Goal: Information Seeking & Learning: Learn about a topic

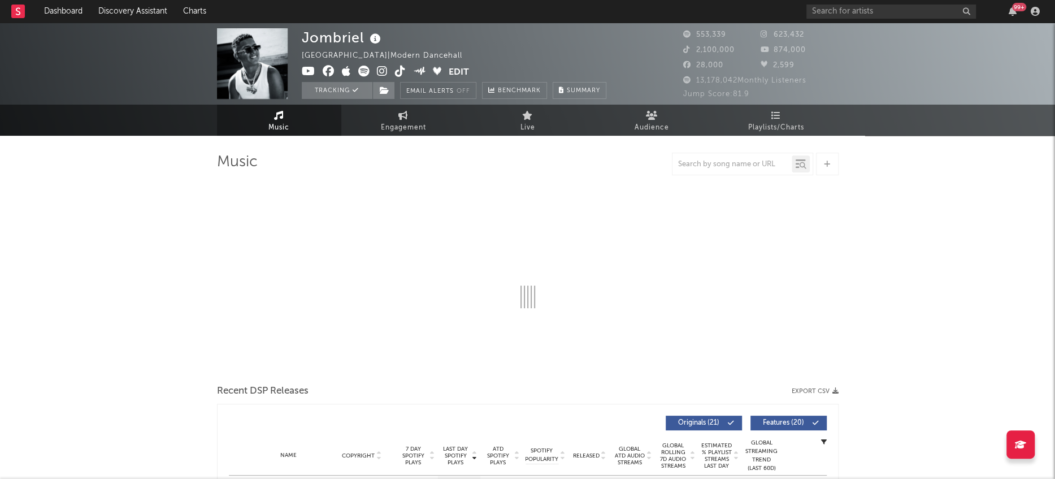
select select "6m"
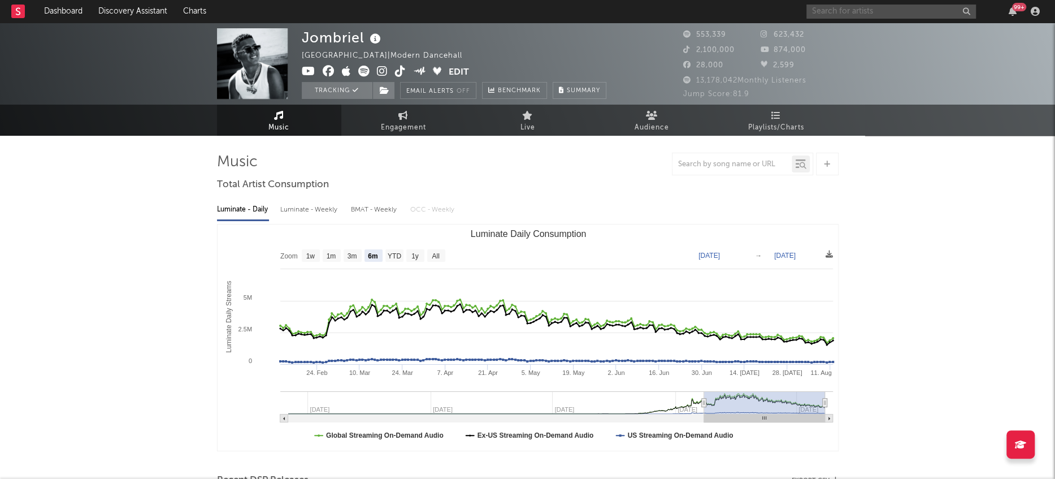
click at [872, 16] on input "text" at bounding box center [892, 12] width 170 height 14
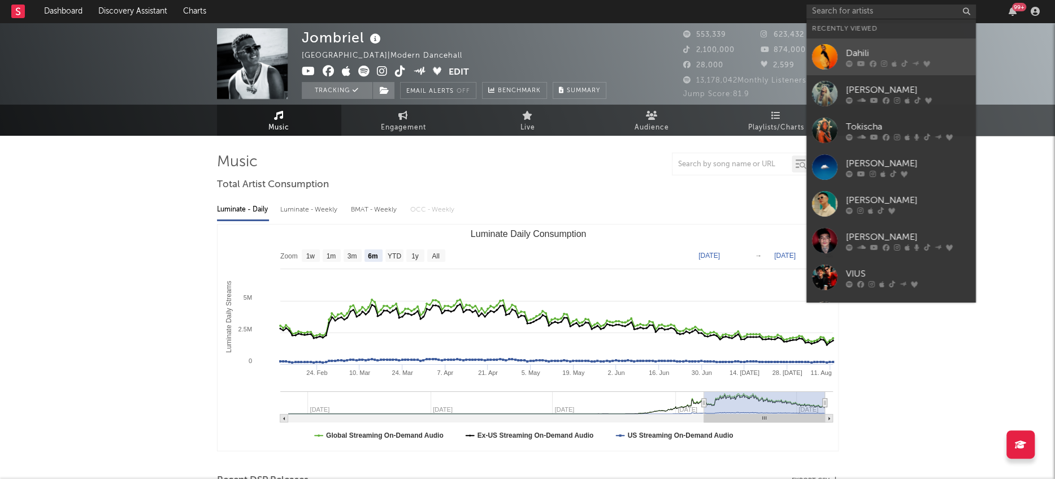
click at [825, 48] on div at bounding box center [824, 56] width 25 height 25
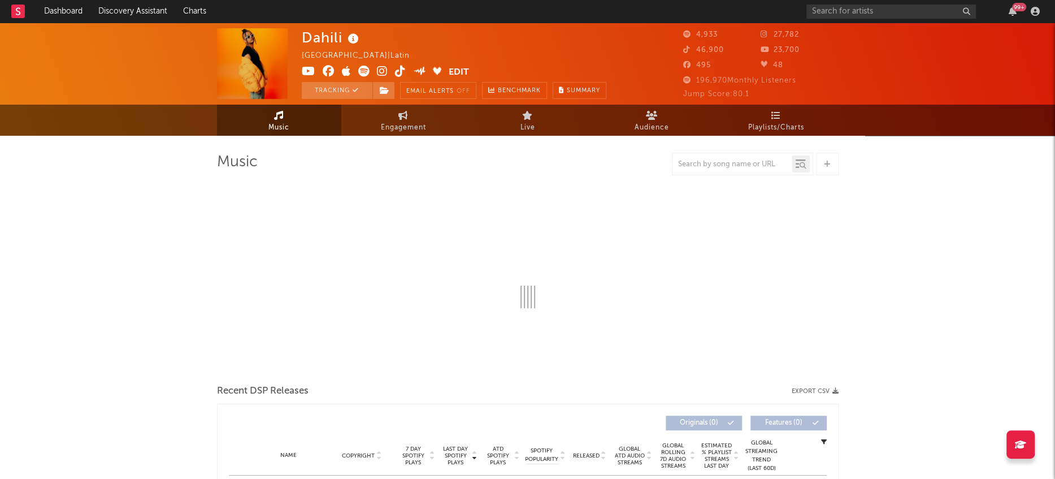
select select "6m"
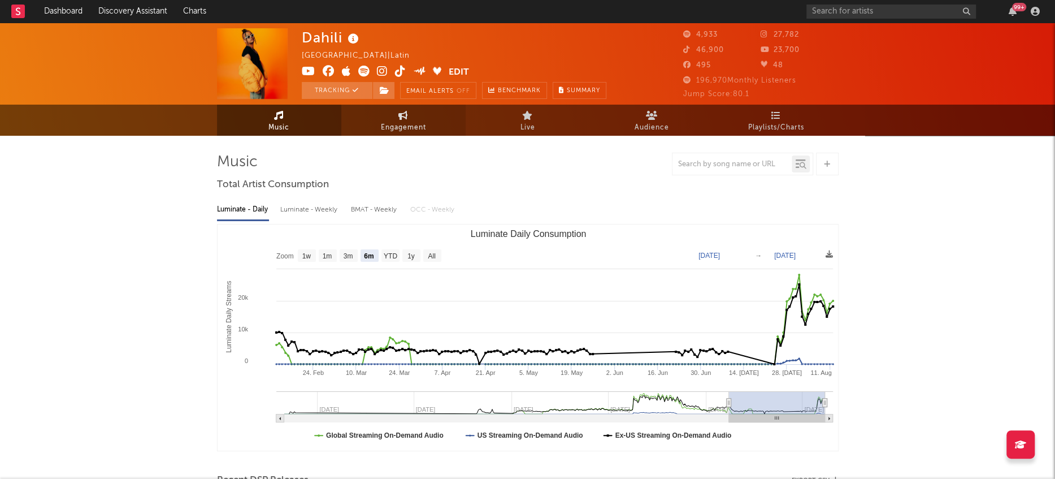
click at [385, 125] on span "Engagement" at bounding box center [403, 128] width 45 height 14
select select "1w"
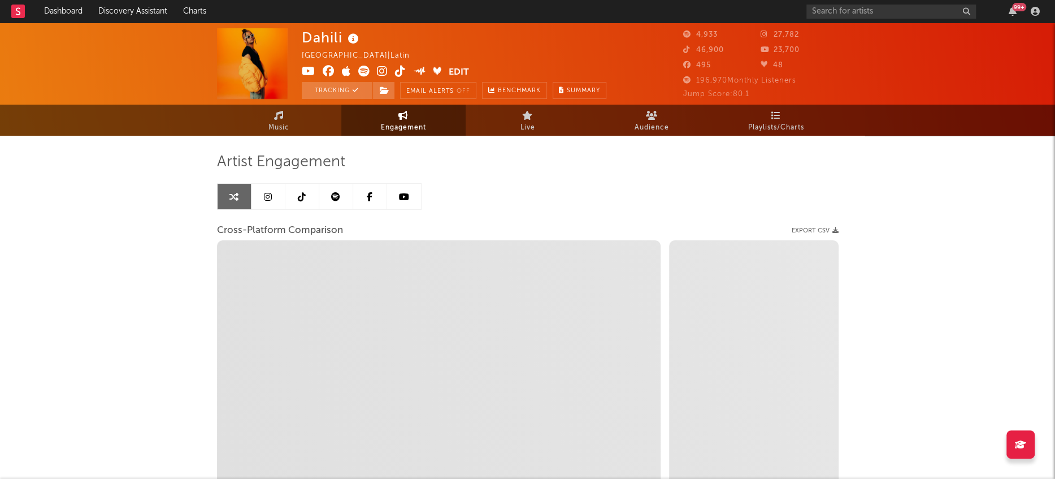
select select "1m"
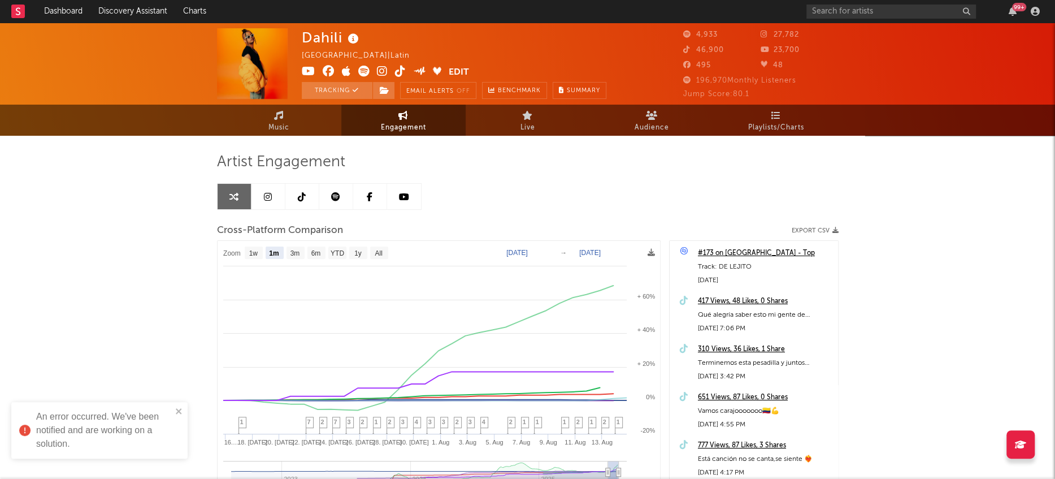
click at [944, 116] on div "Music Engagement Live Audience Playlists/Charts" at bounding box center [527, 120] width 1055 height 31
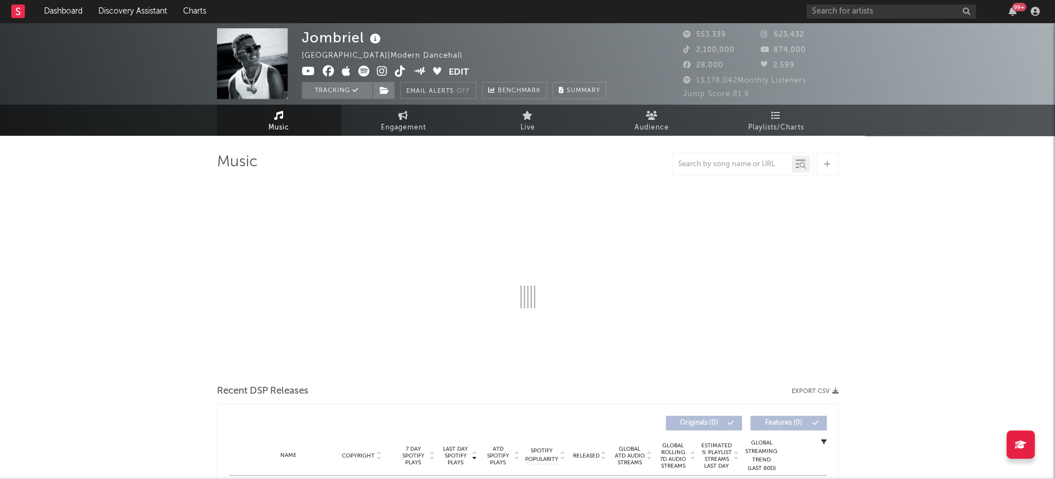
select select "6m"
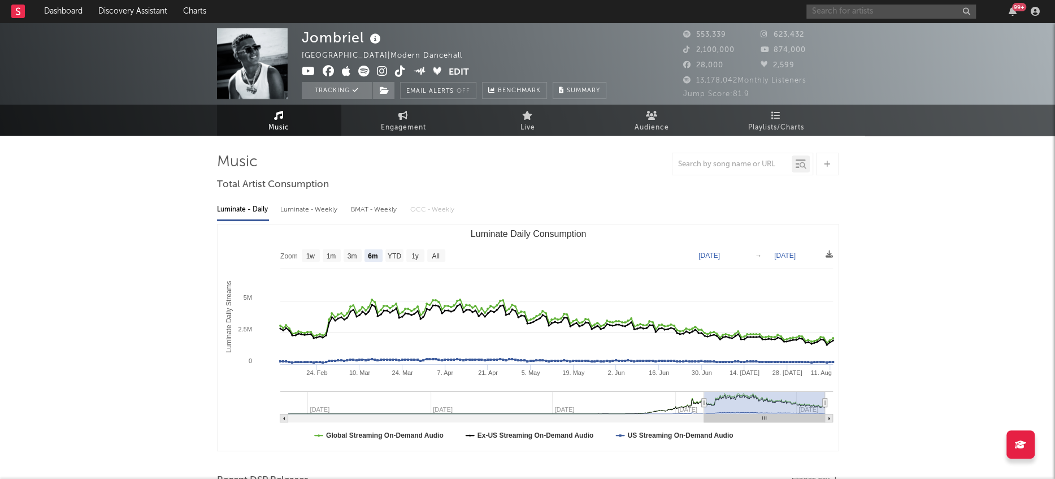
click at [889, 9] on input "text" at bounding box center [892, 12] width 170 height 14
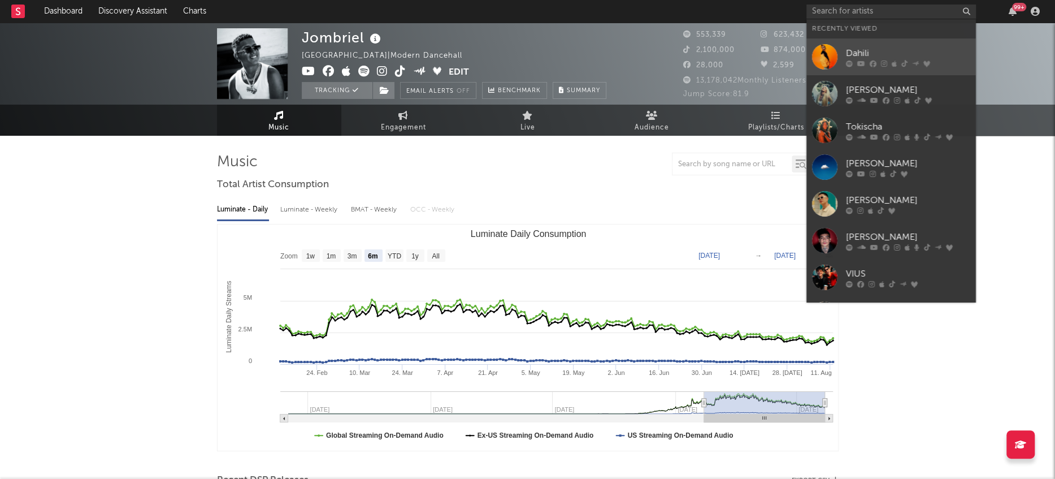
click at [827, 58] on div at bounding box center [824, 56] width 25 height 25
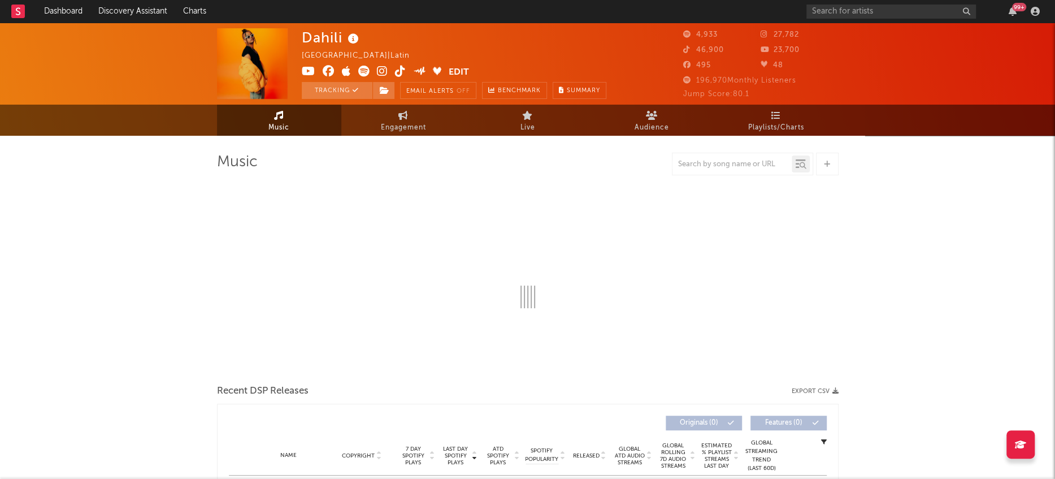
select select "6m"
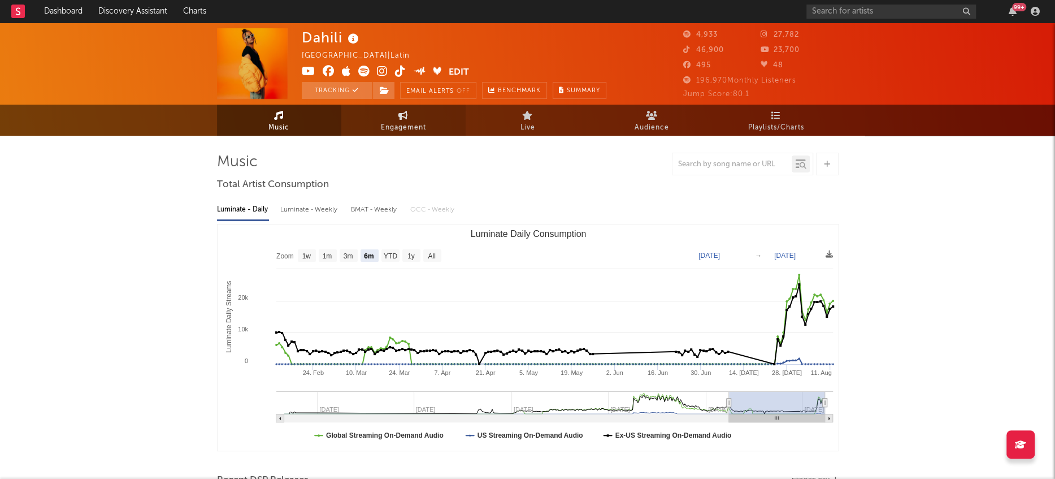
click at [389, 126] on span "Engagement" at bounding box center [403, 128] width 45 height 14
select select "1w"
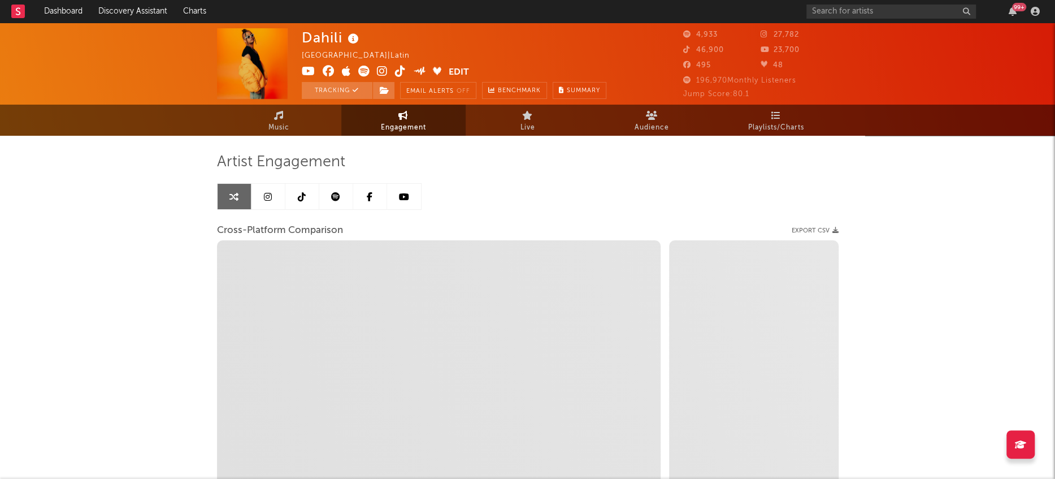
click at [298, 201] on link at bounding box center [302, 196] width 34 height 25
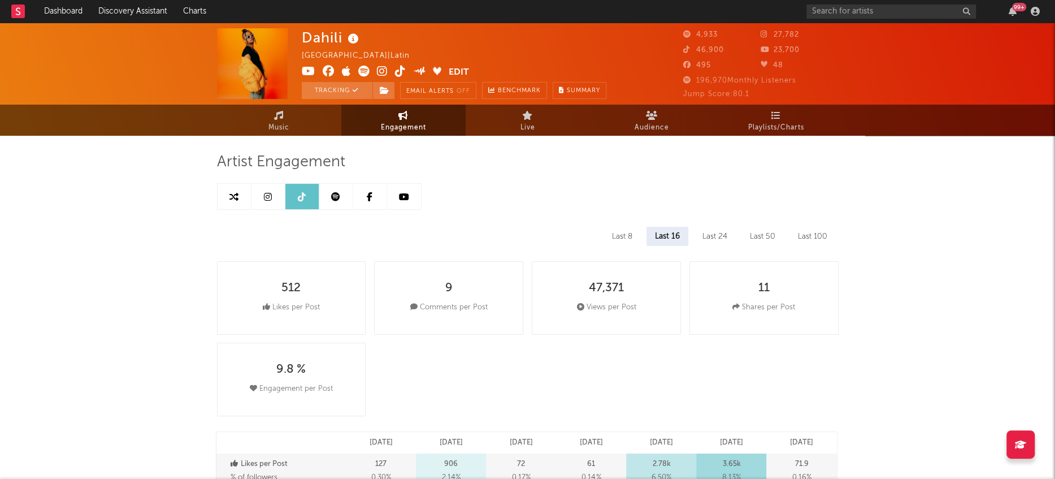
select select "6m"
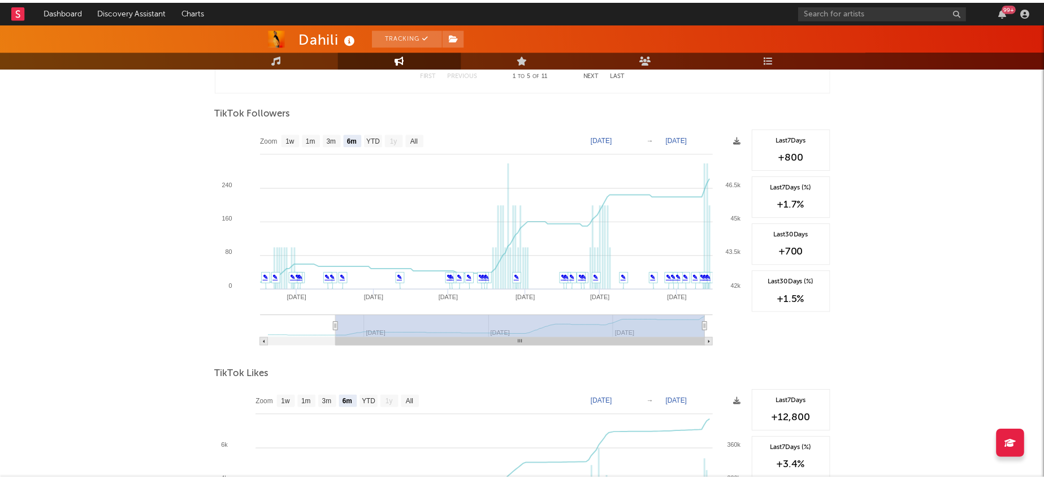
scroll to position [969, 0]
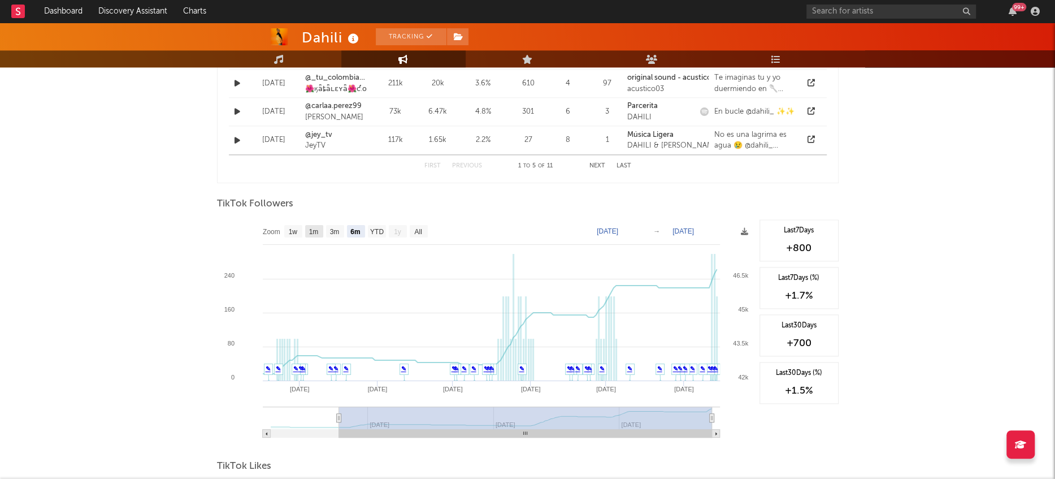
click at [313, 230] on text "1m" at bounding box center [314, 232] width 10 height 8
select select "1m"
type input "2025-07-14"
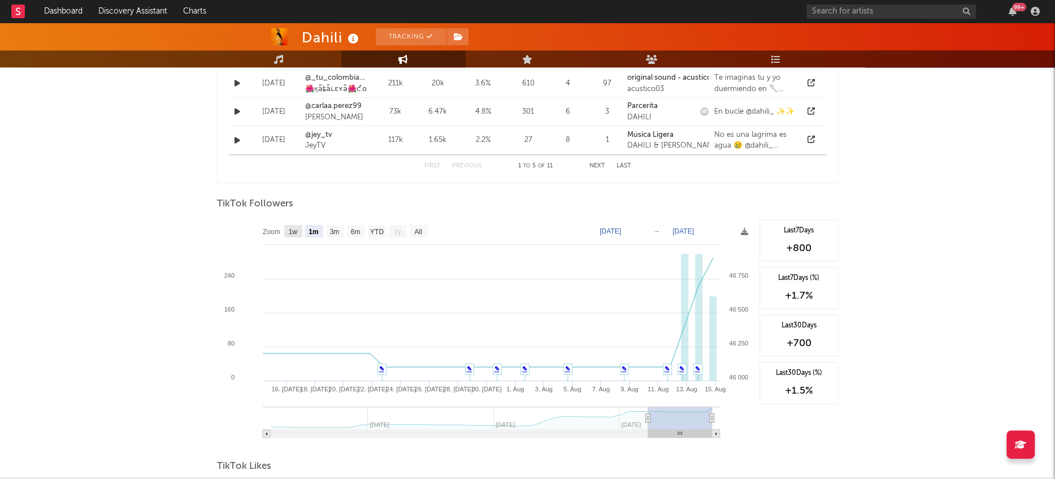
click at [294, 230] on text "1w" at bounding box center [292, 232] width 9 height 8
select select "1w"
type input "2025-08-08"
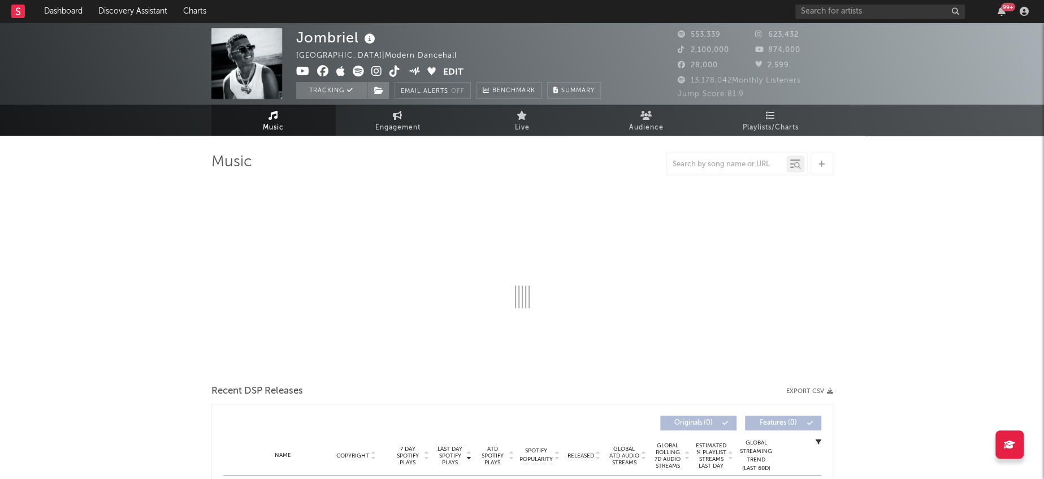
select select "6m"
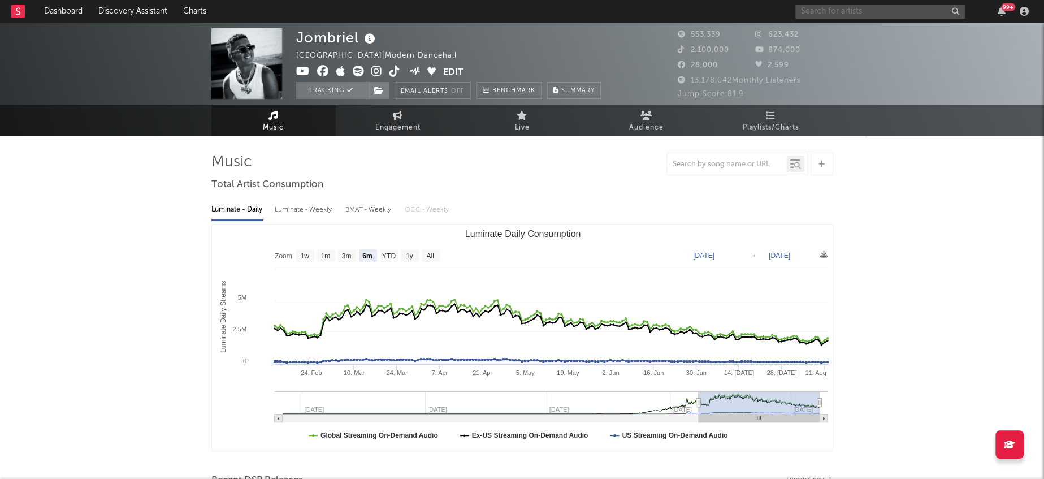
click at [826, 10] on input "text" at bounding box center [880, 12] width 170 height 14
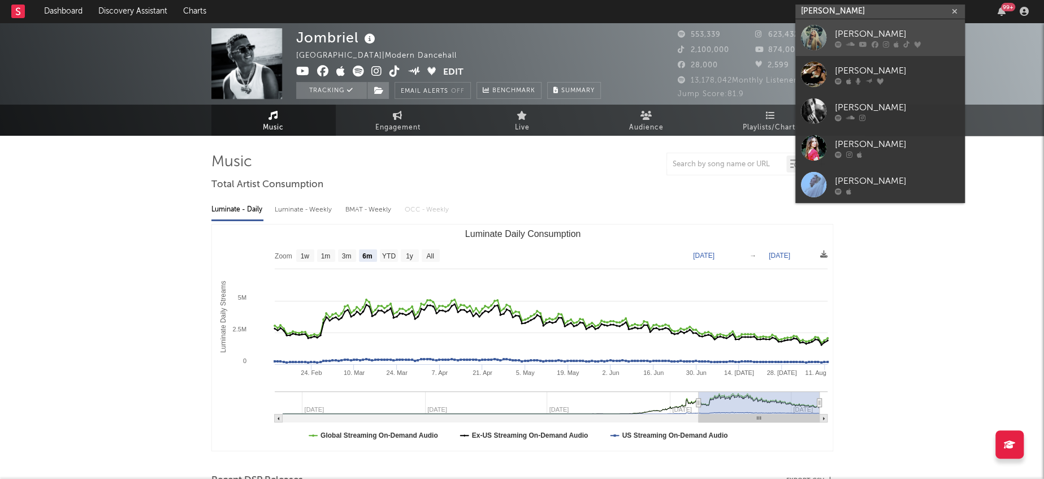
type input "[PERSON_NAME]"
click at [814, 38] on div at bounding box center [813, 37] width 25 height 25
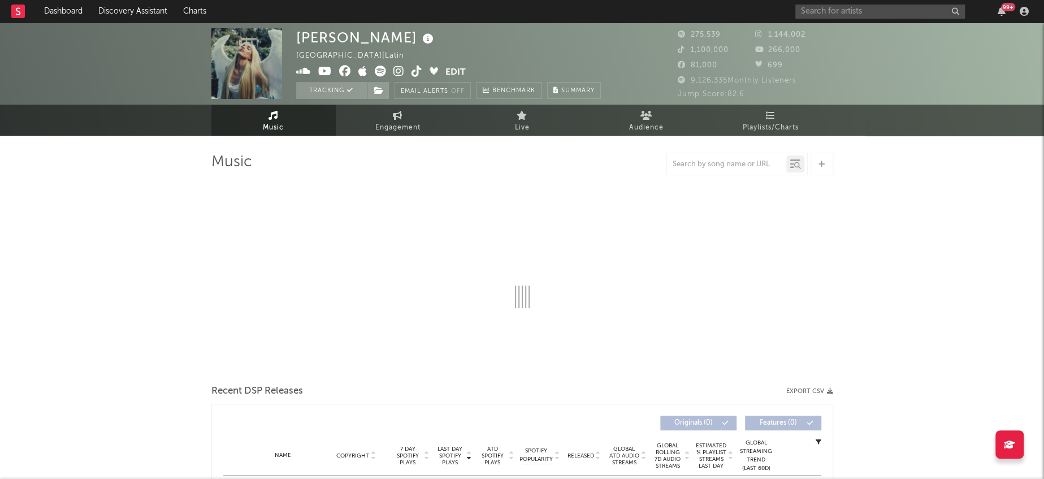
select select "6m"
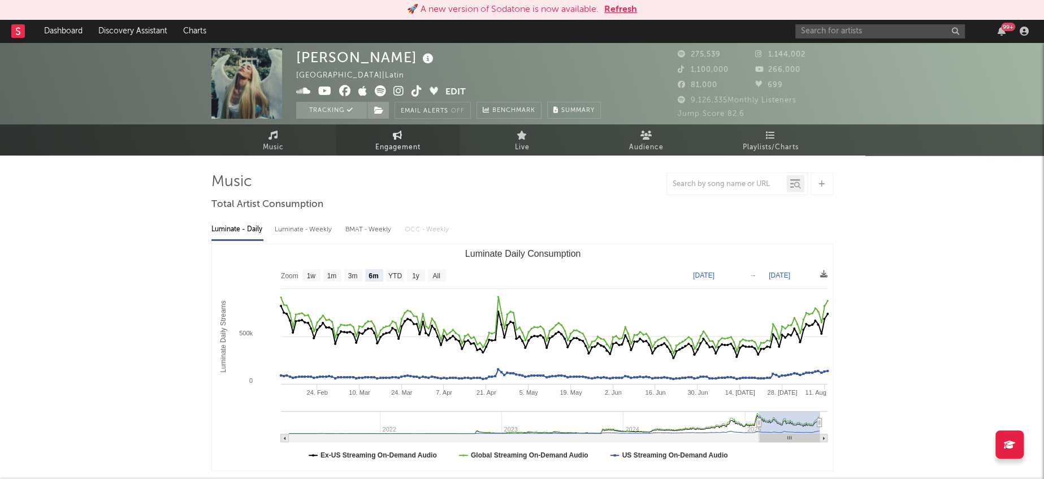
click at [397, 138] on icon at bounding box center [398, 135] width 10 height 9
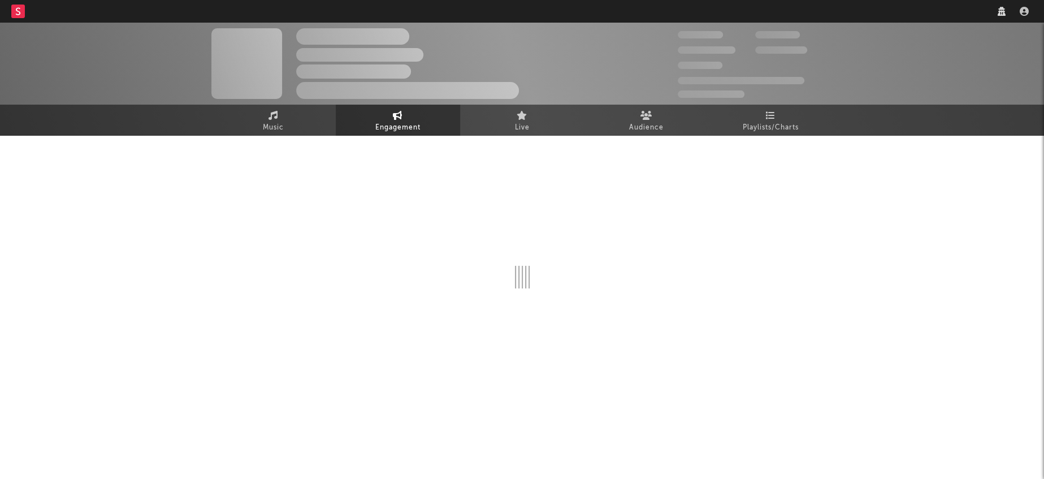
select select "1w"
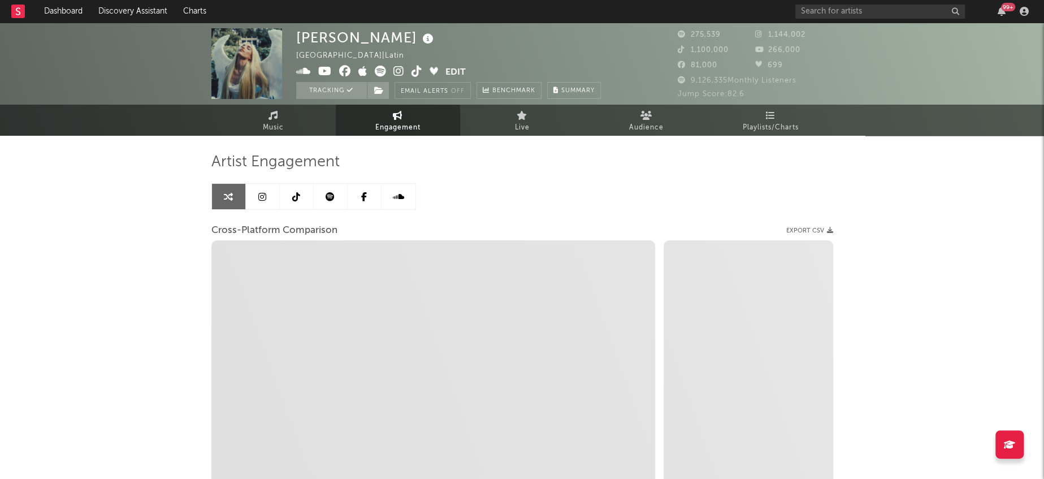
select select "1m"
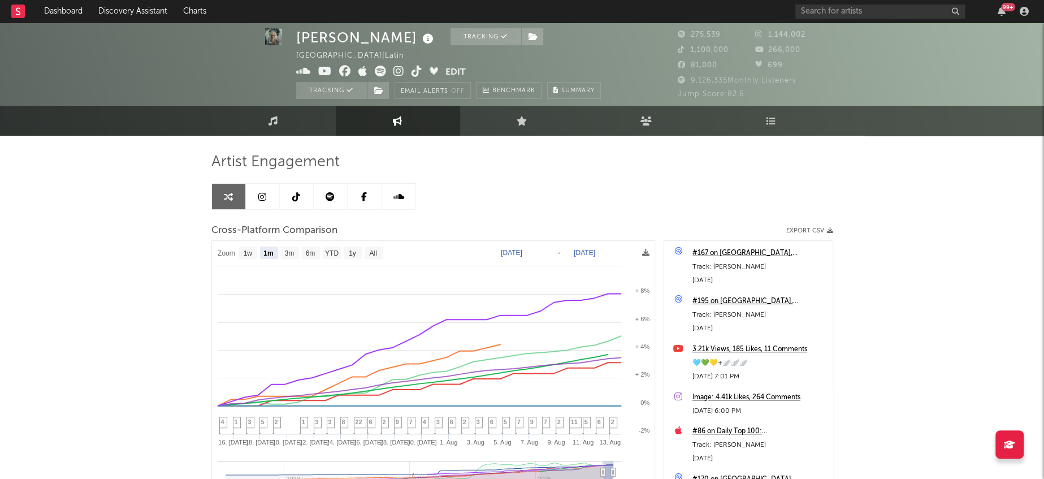
scroll to position [7, 0]
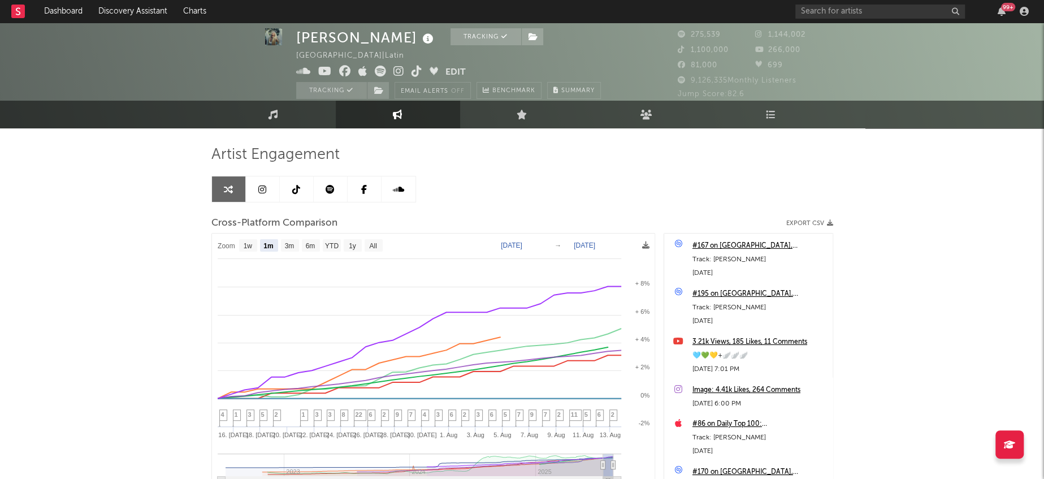
click at [258, 189] on icon at bounding box center [262, 189] width 8 height 9
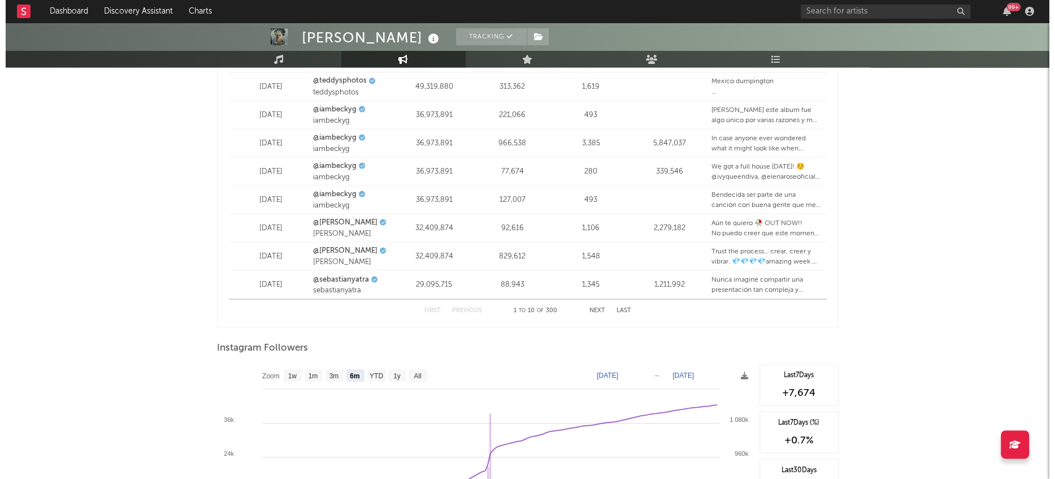
scroll to position [1666, 0]
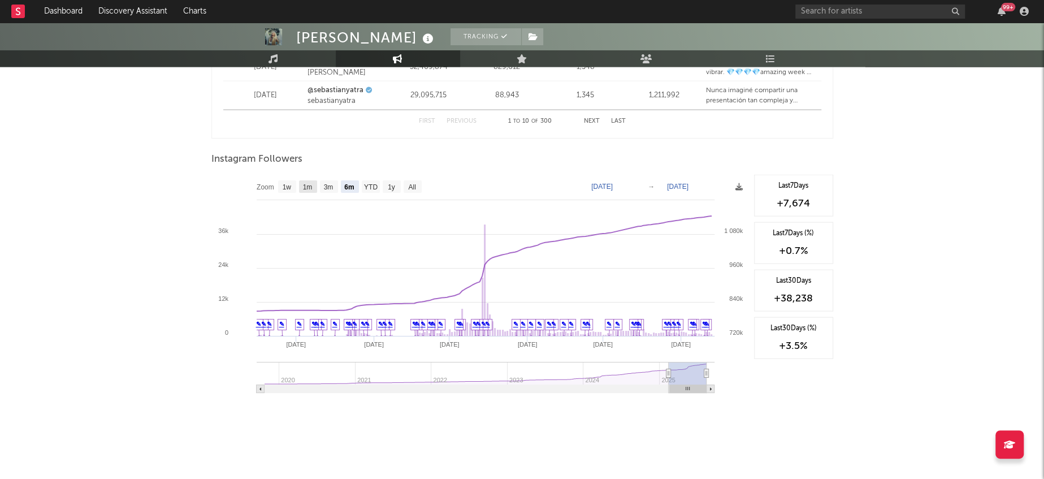
click at [302, 188] on text "1m" at bounding box center [307, 187] width 10 height 8
select select "1m"
type input "2025-07-13"
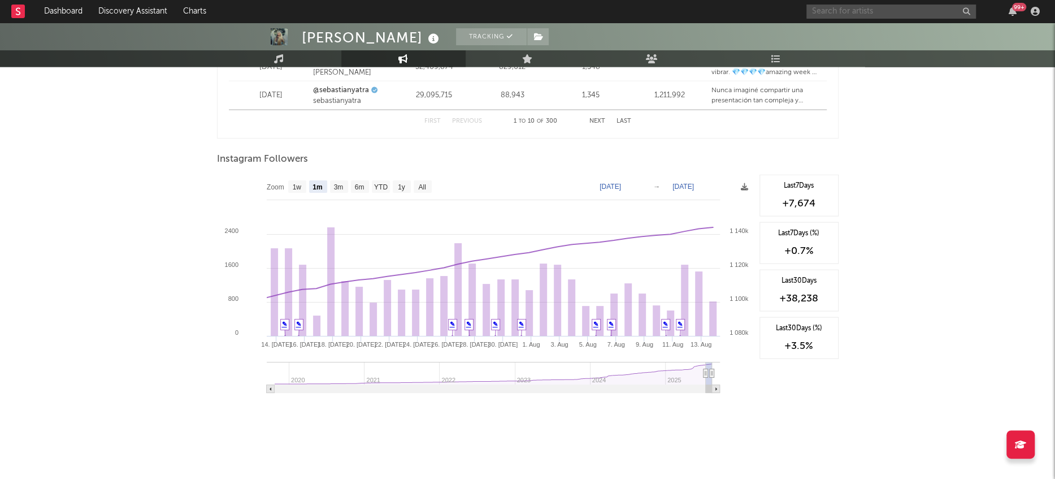
click at [882, 8] on input "text" at bounding box center [892, 12] width 170 height 14
click at [898, 11] on input "DANNY OCEAN" at bounding box center [892, 12] width 170 height 14
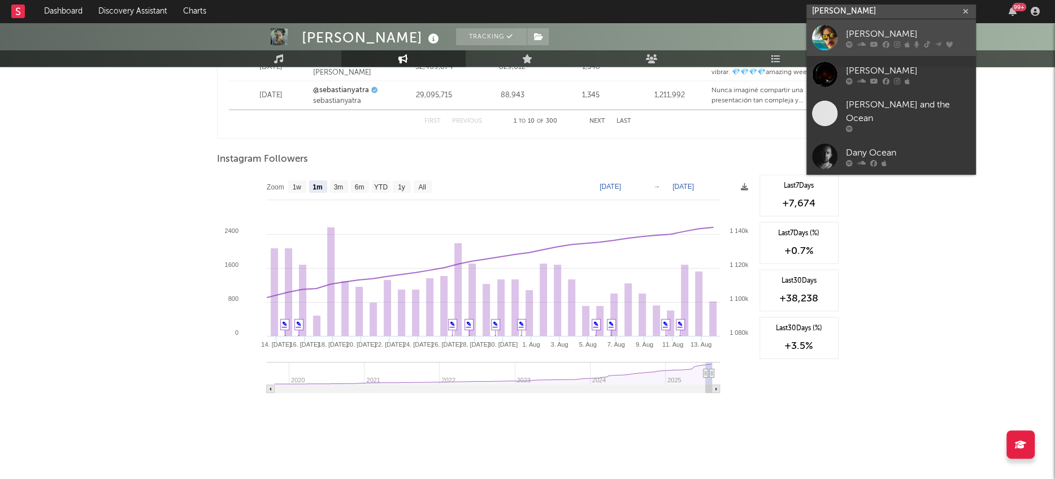
type input "DANNY OCEAN"
click at [827, 38] on div at bounding box center [824, 37] width 25 height 25
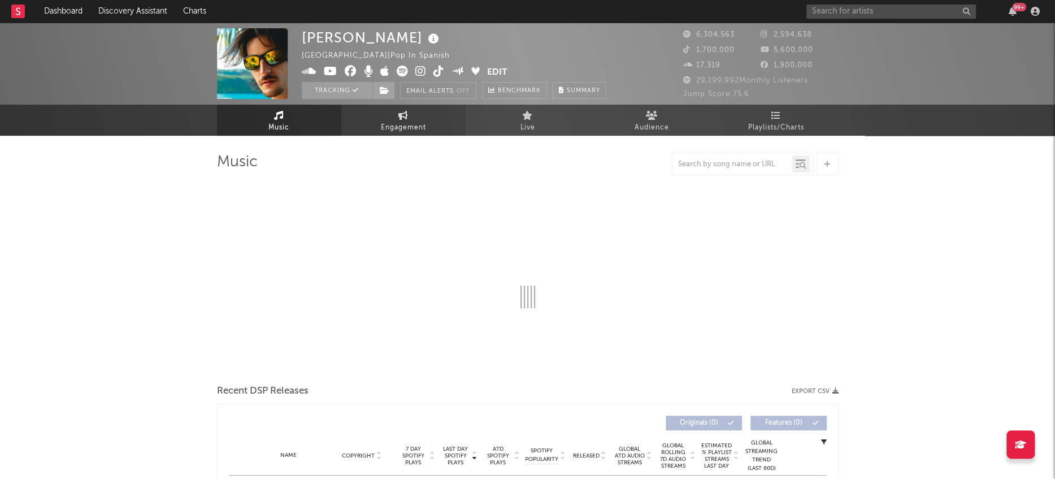
select select "6m"
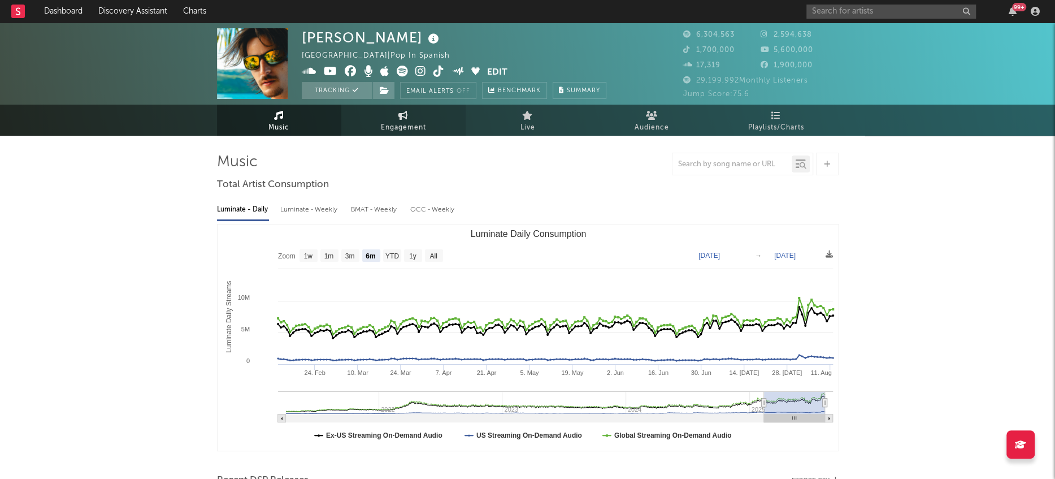
click at [406, 127] on span "Engagement" at bounding box center [403, 128] width 45 height 14
select select "1w"
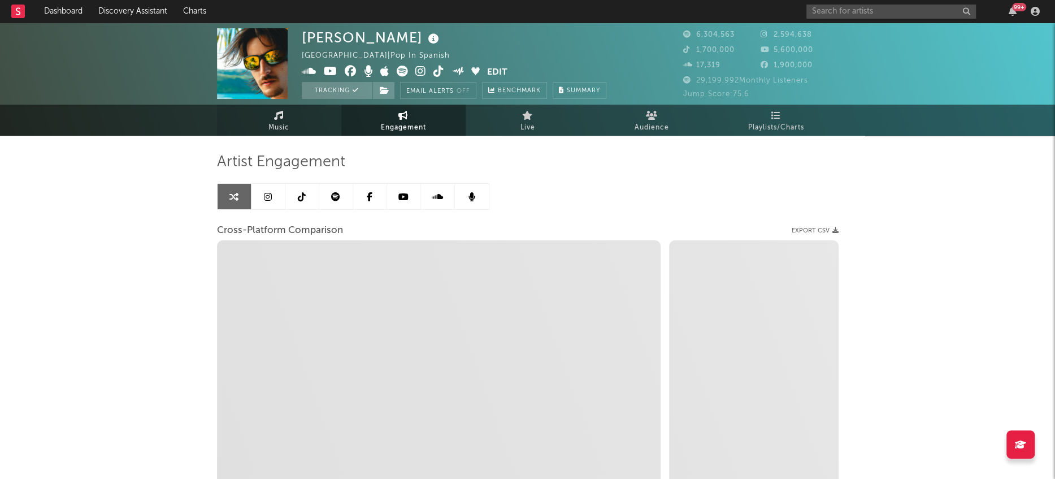
click at [286, 129] on span "Music" at bounding box center [278, 128] width 21 height 14
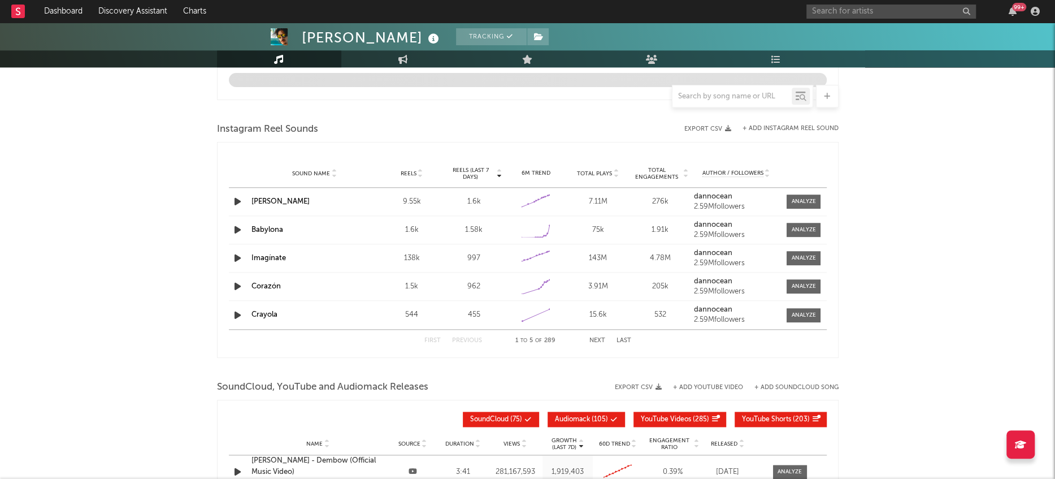
select select "6m"
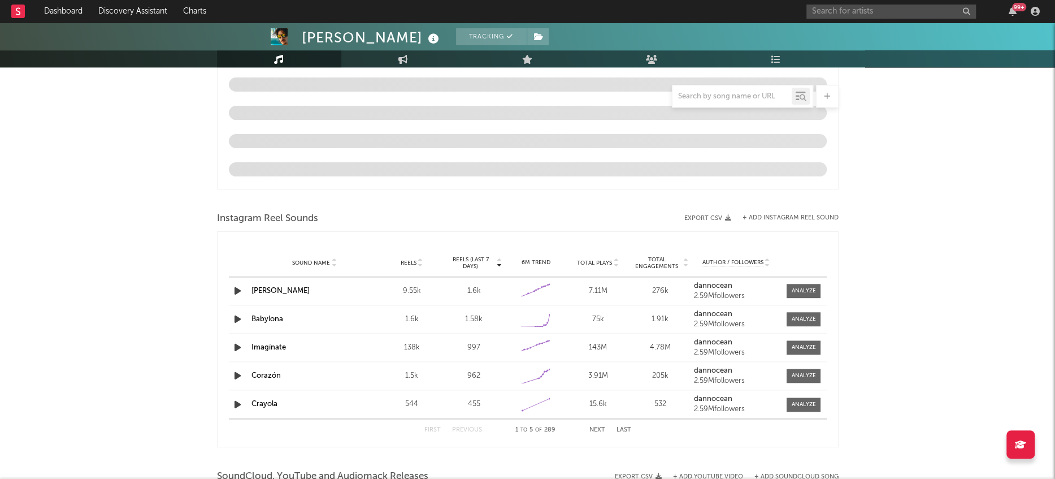
scroll to position [946, 0]
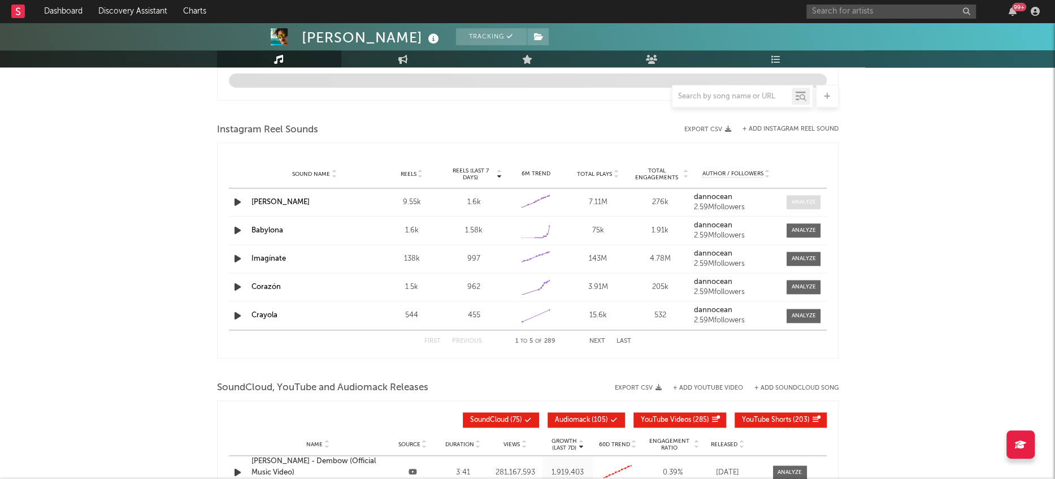
click at [808, 203] on div at bounding box center [804, 202] width 24 height 8
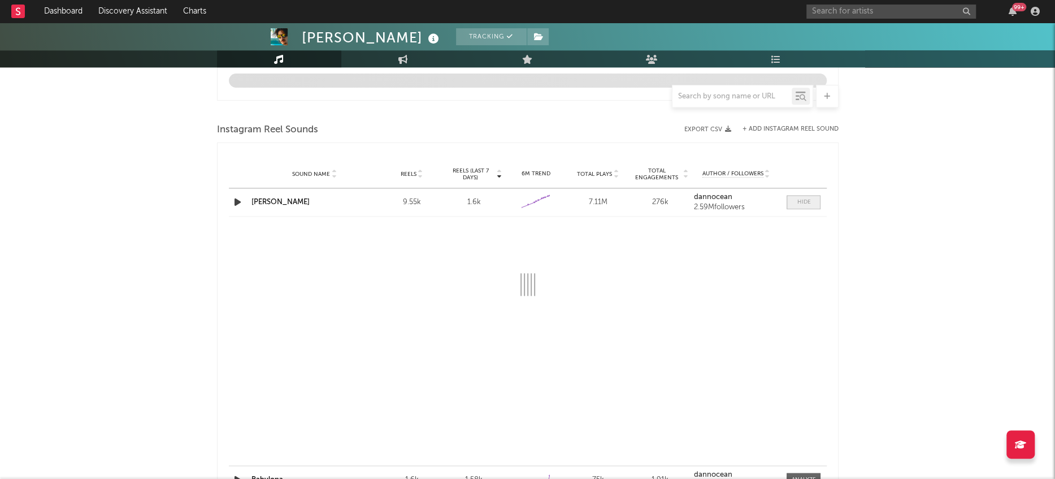
select select "1w"
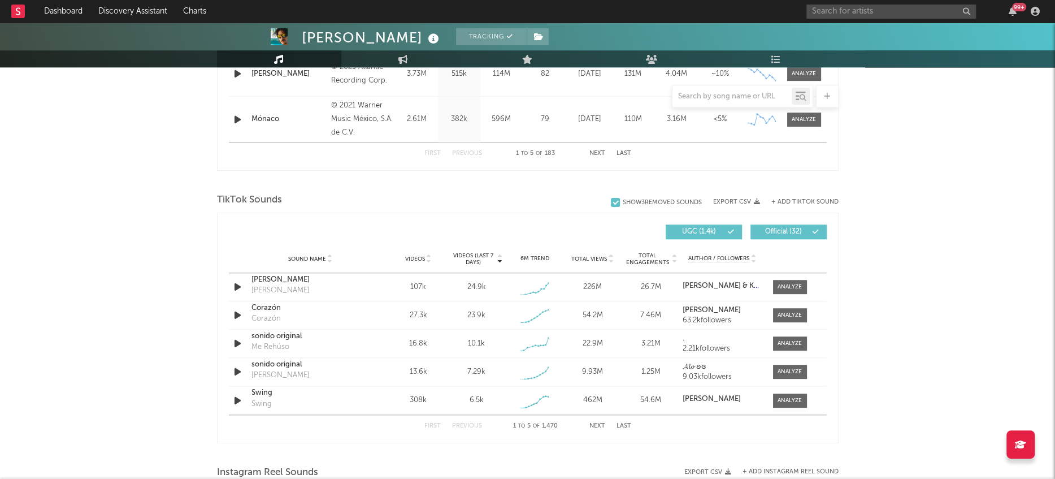
scroll to position [610, 0]
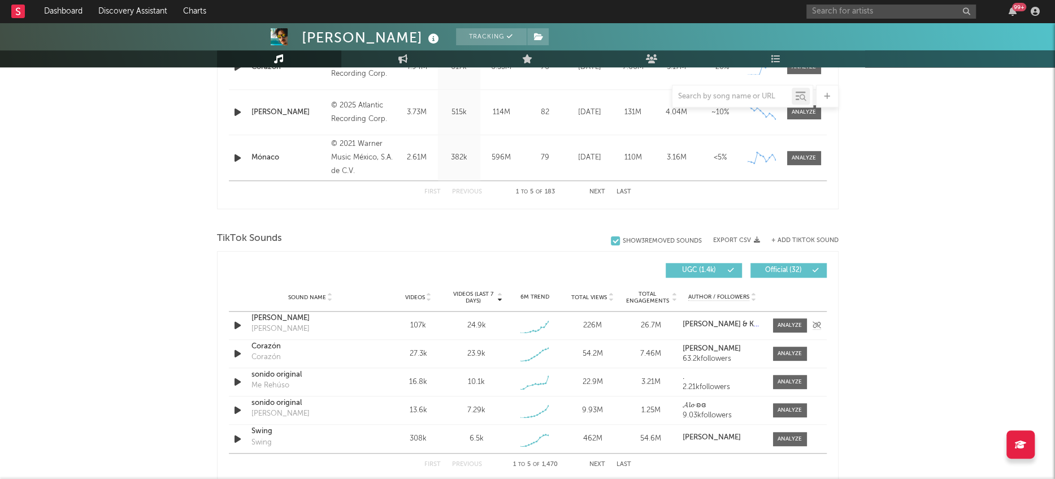
click at [778, 332] on div "Sound Name AyMami AyMami Videos 107k Videos (last 7 days) 24.9k Weekly Growth %…" at bounding box center [528, 325] width 598 height 28
click at [800, 318] on span at bounding box center [790, 325] width 34 height 14
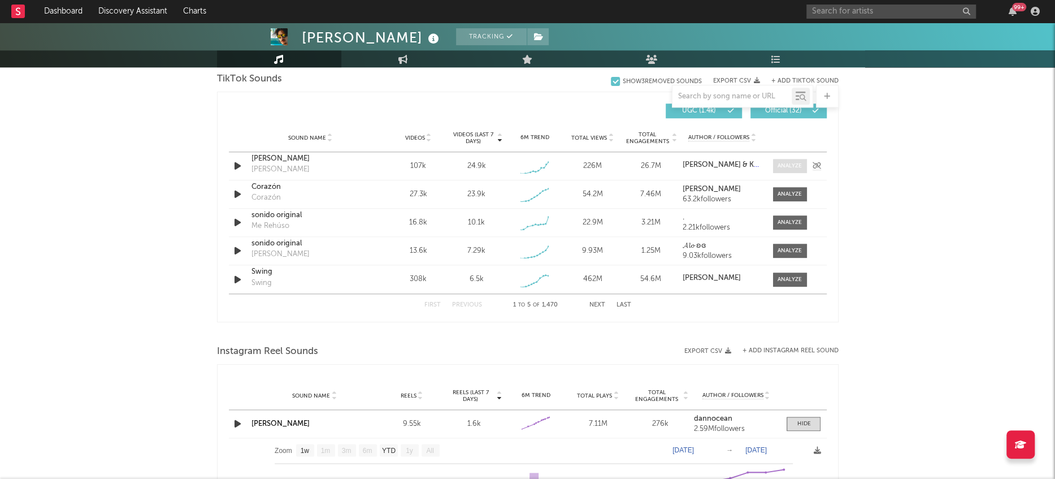
click at [793, 163] on div at bounding box center [790, 166] width 24 height 8
select select "1w"
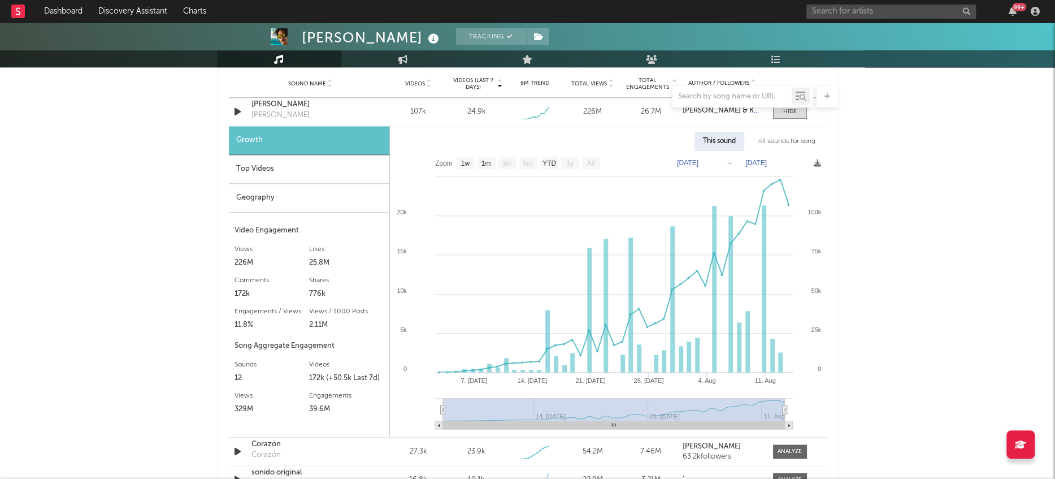
scroll to position [829, 0]
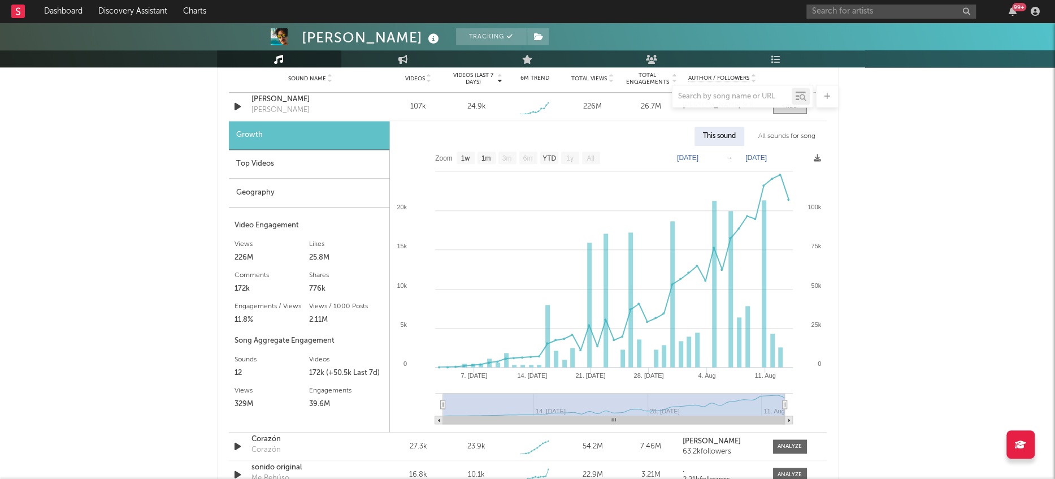
click at [267, 160] on div "Top Videos" at bounding box center [309, 164] width 161 height 29
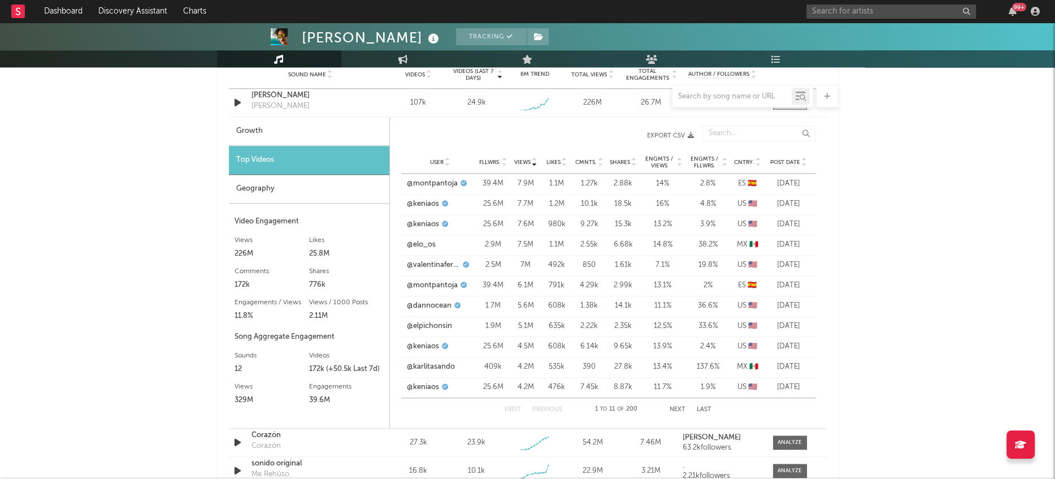
scroll to position [832, 0]
click at [678, 408] on button "Next" at bounding box center [678, 410] width 16 height 6
